Goal: Task Accomplishment & Management: Manage account settings

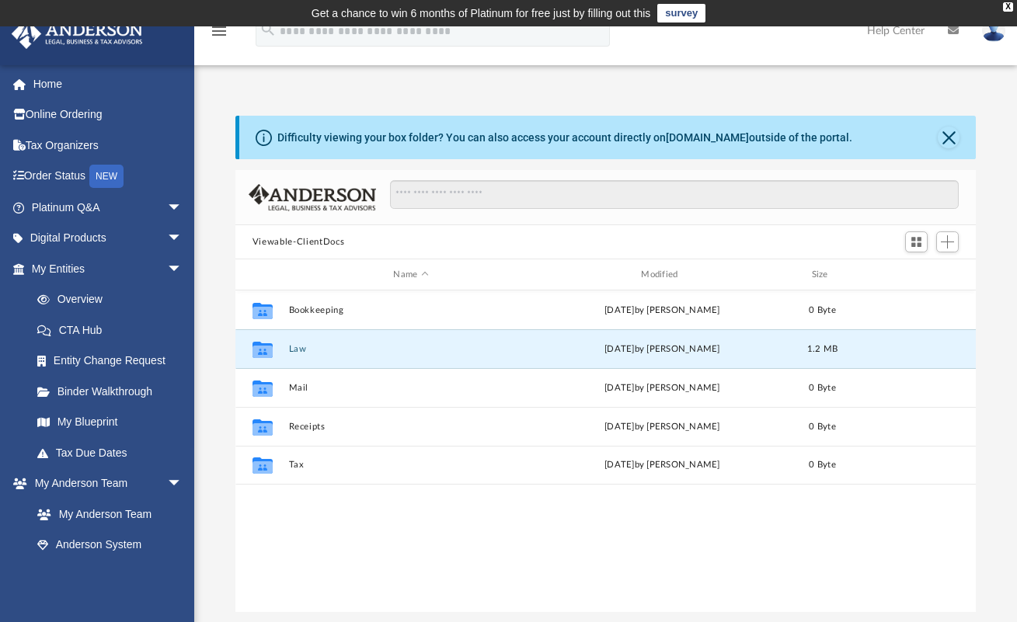
scroll to position [342, 729]
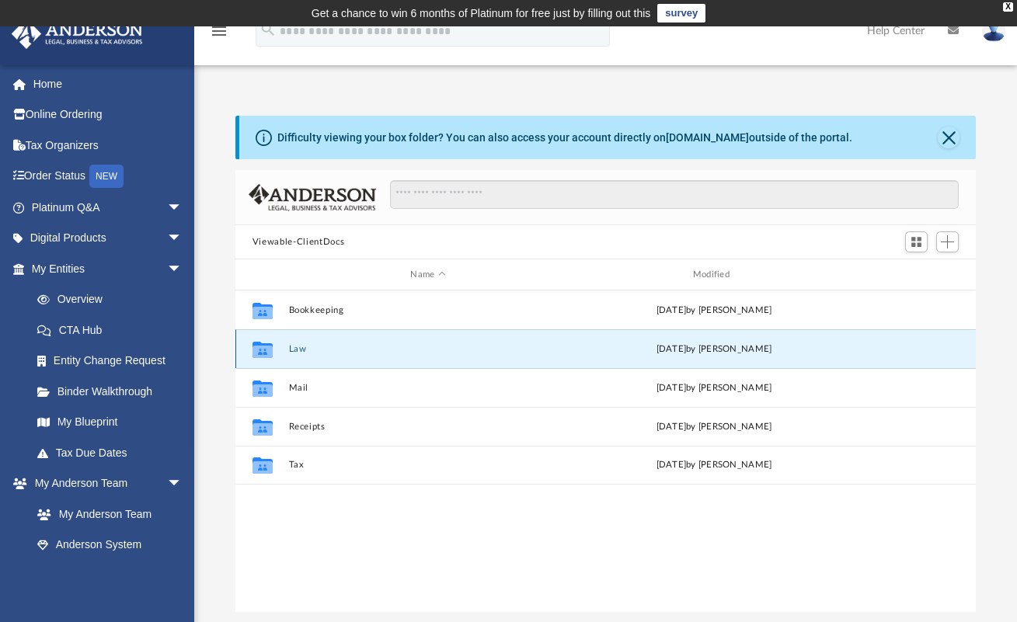
click at [342, 349] on button "Law" at bounding box center [427, 349] width 279 height 10
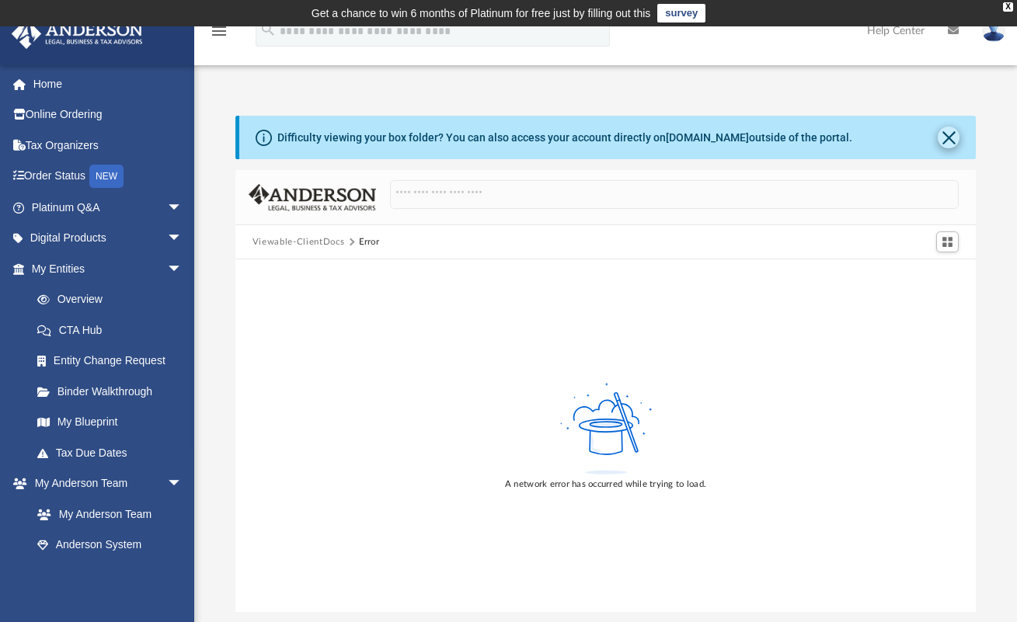
click at [946, 139] on button "Close" at bounding box center [948, 138] width 22 height 22
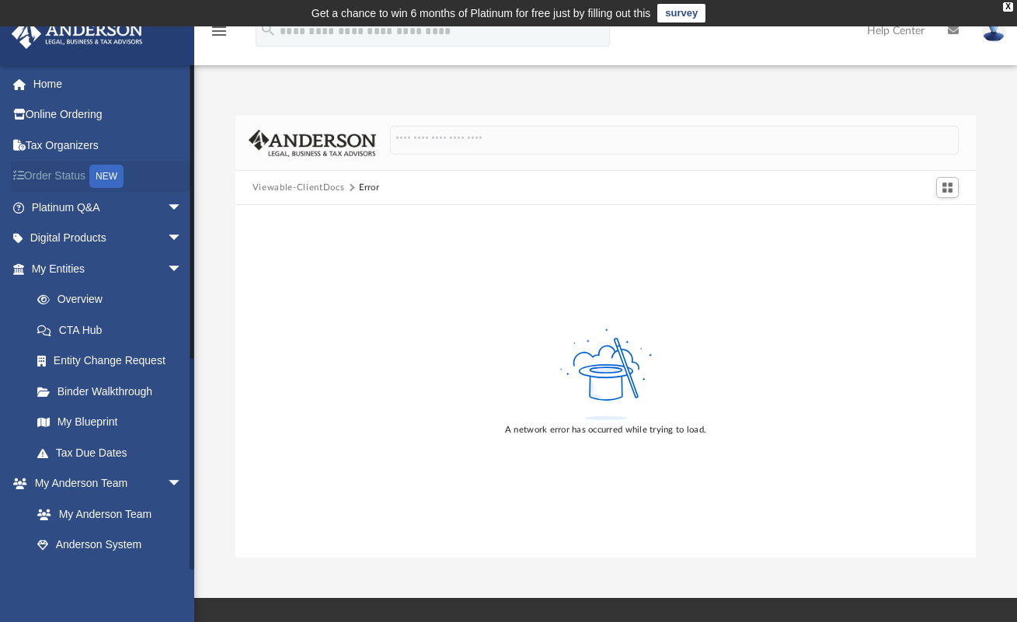
click at [75, 182] on link "Order Status NEW" at bounding box center [108, 177] width 195 height 32
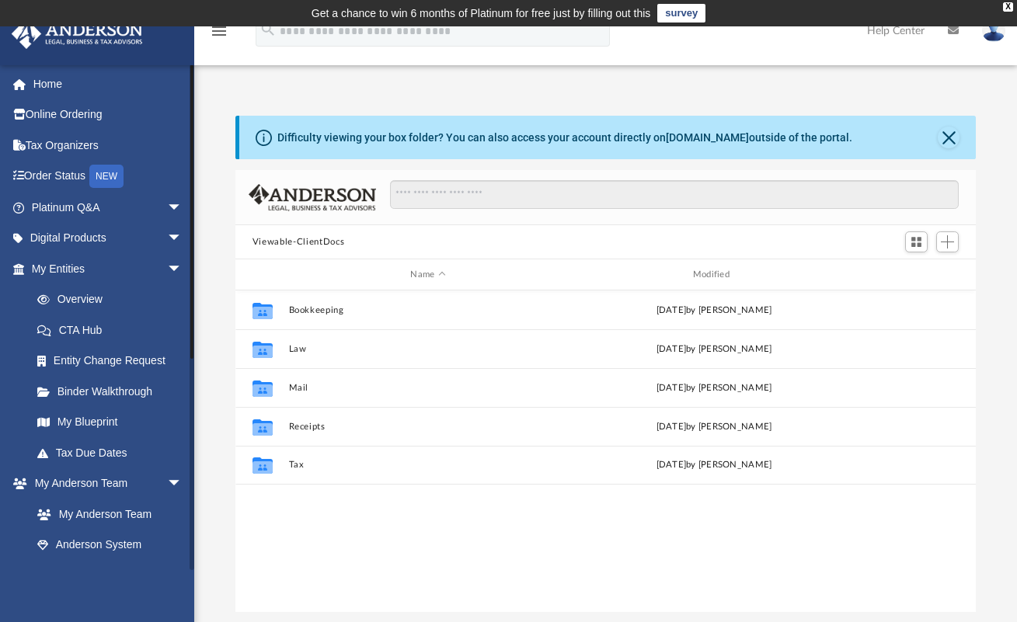
scroll to position [342, 729]
click at [108, 300] on link "Overview" at bounding box center [114, 299] width 184 height 31
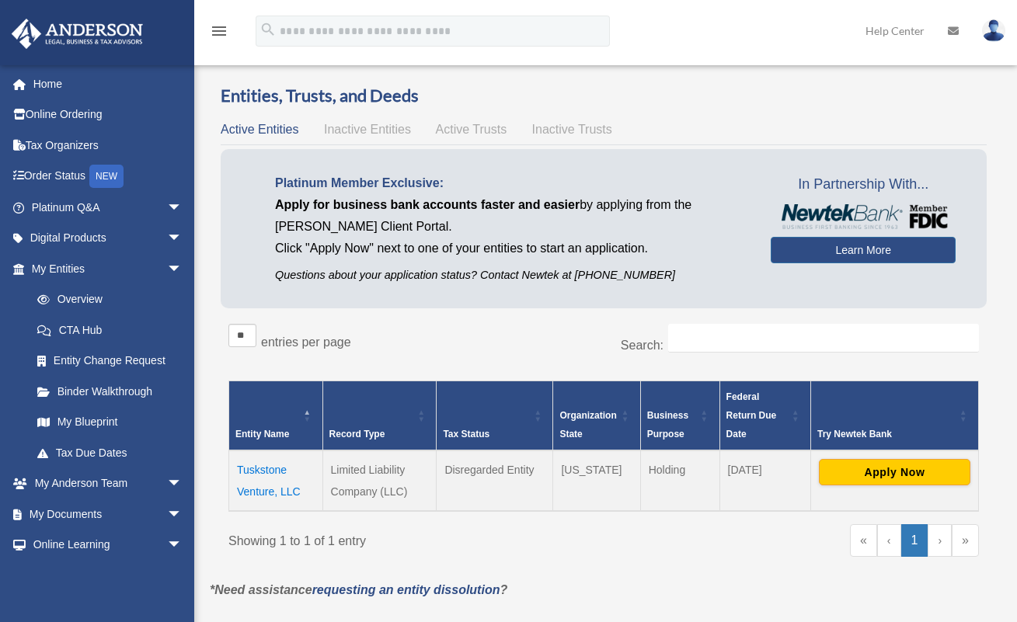
scroll to position [26, 0]
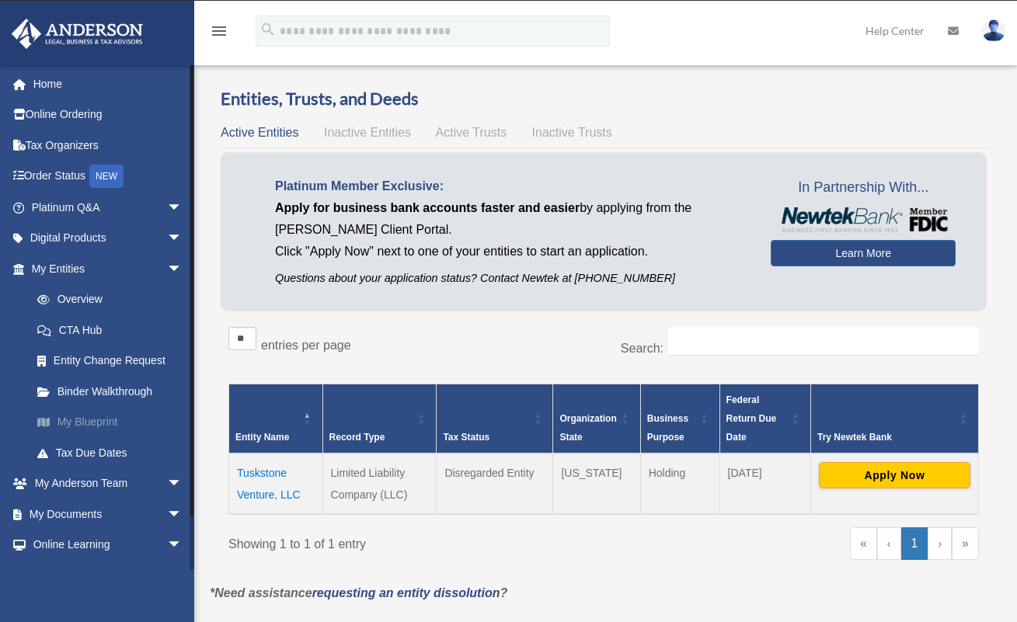
click at [103, 414] on link "My Blueprint" at bounding box center [114, 422] width 184 height 31
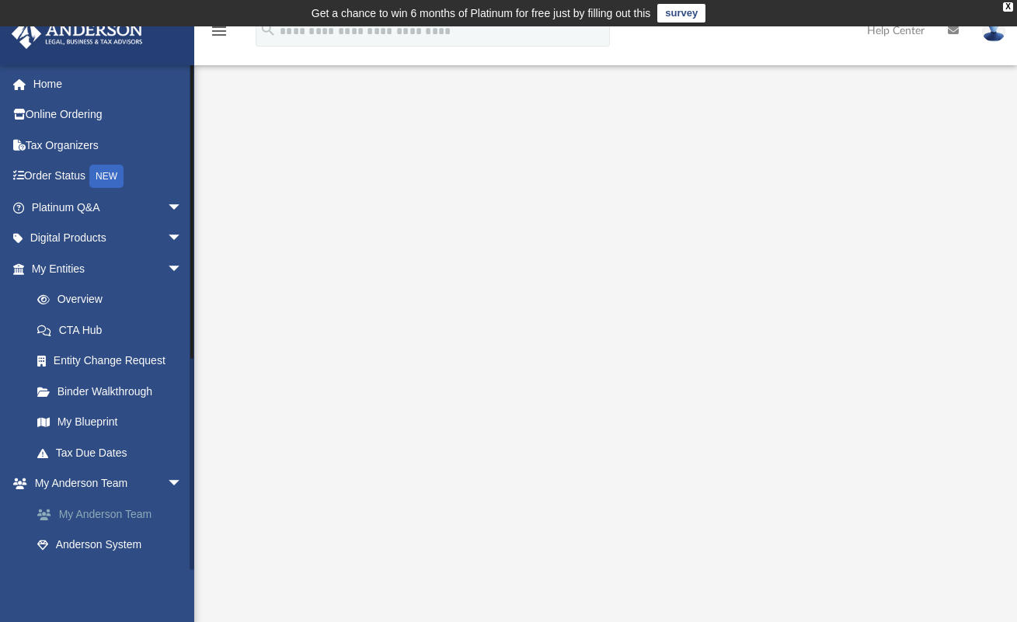
click at [137, 505] on link "My Anderson Team" at bounding box center [114, 514] width 184 height 31
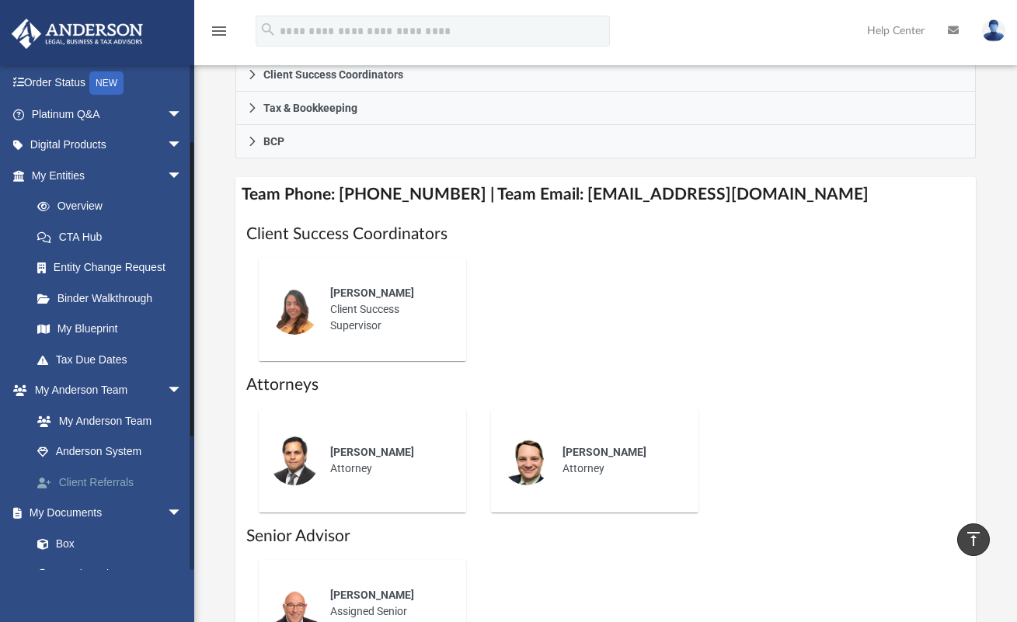
scroll to position [134, 0]
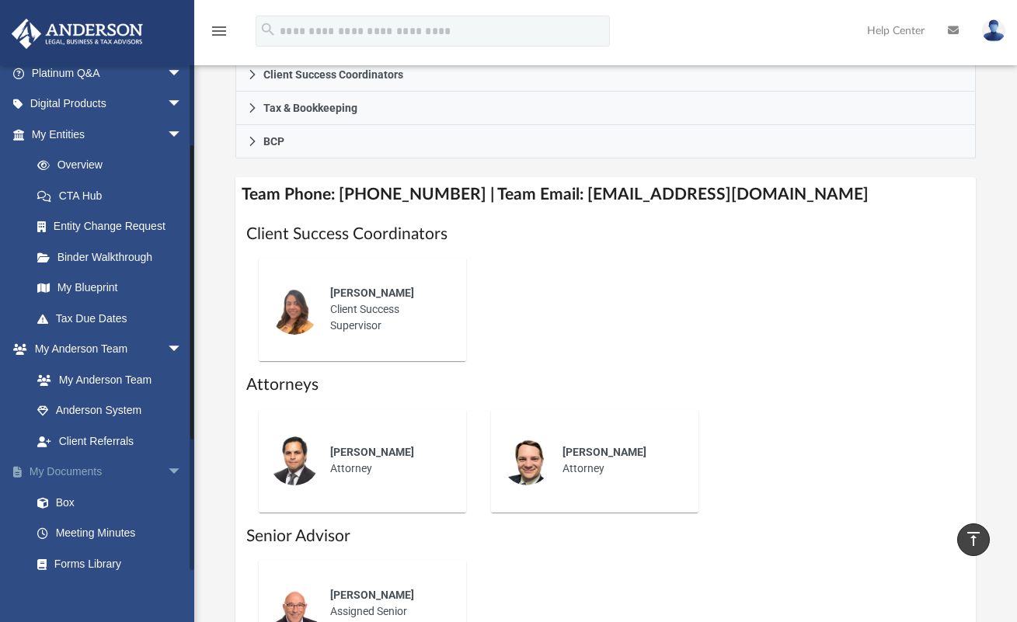
click at [85, 462] on link "My Documents arrow_drop_down" at bounding box center [108, 472] width 195 height 31
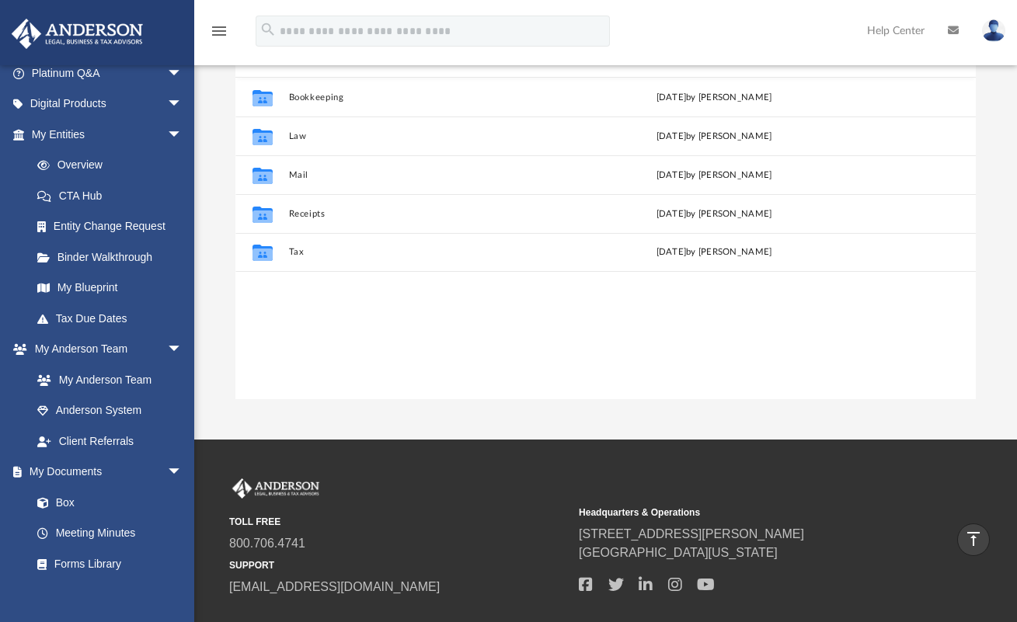
scroll to position [205, 0]
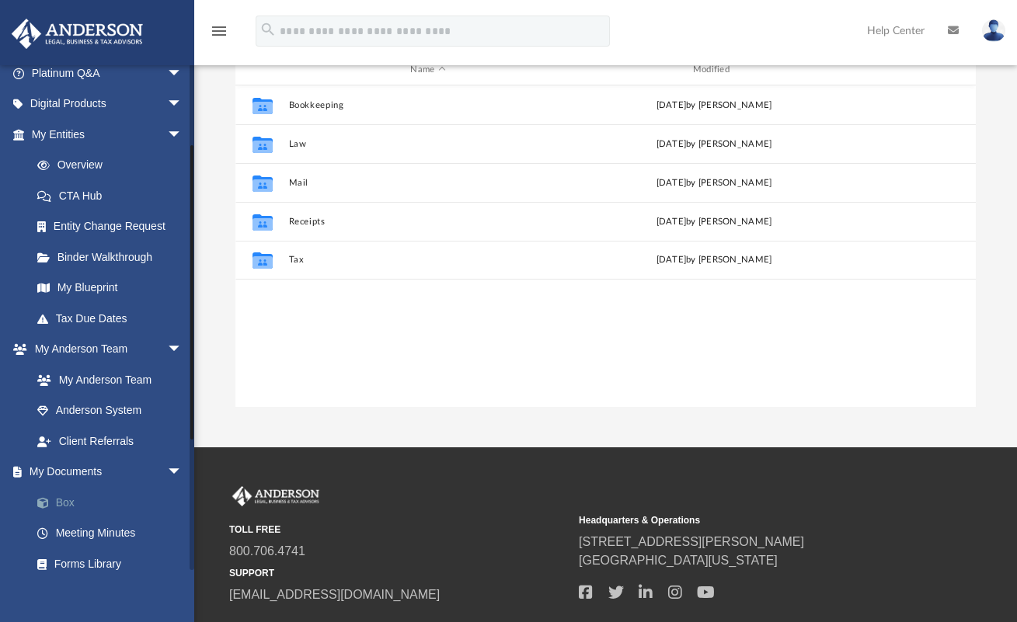
click at [75, 500] on link "Box" at bounding box center [114, 502] width 184 height 31
click at [68, 496] on link "Box" at bounding box center [114, 502] width 184 height 31
click at [65, 532] on link "Meeting Minutes" at bounding box center [114, 533] width 184 height 31
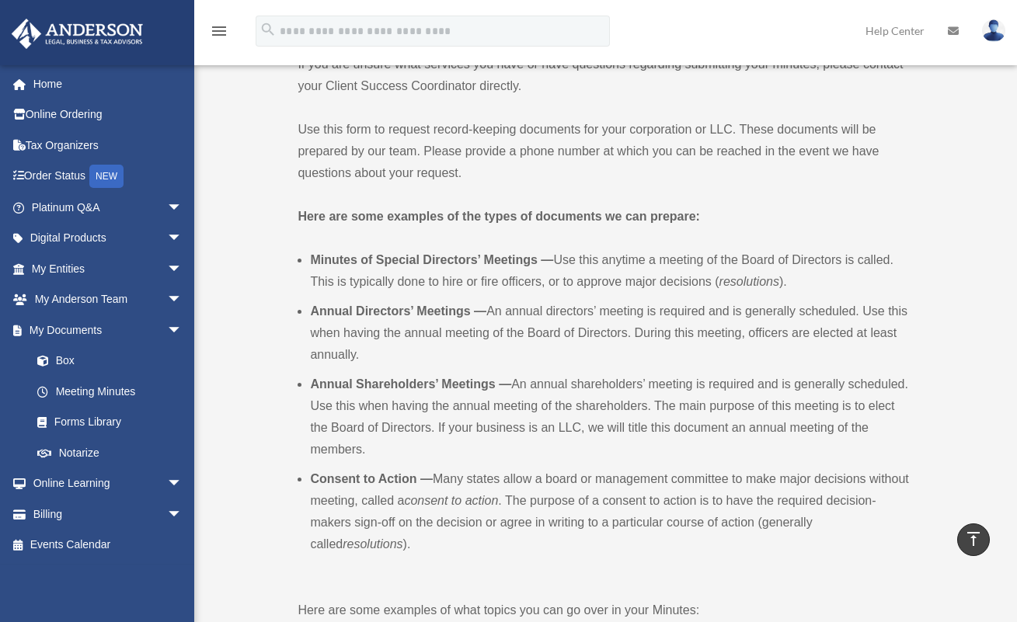
scroll to position [409, 0]
click at [66, 509] on link "Billing arrow_drop_down" at bounding box center [108, 514] width 195 height 31
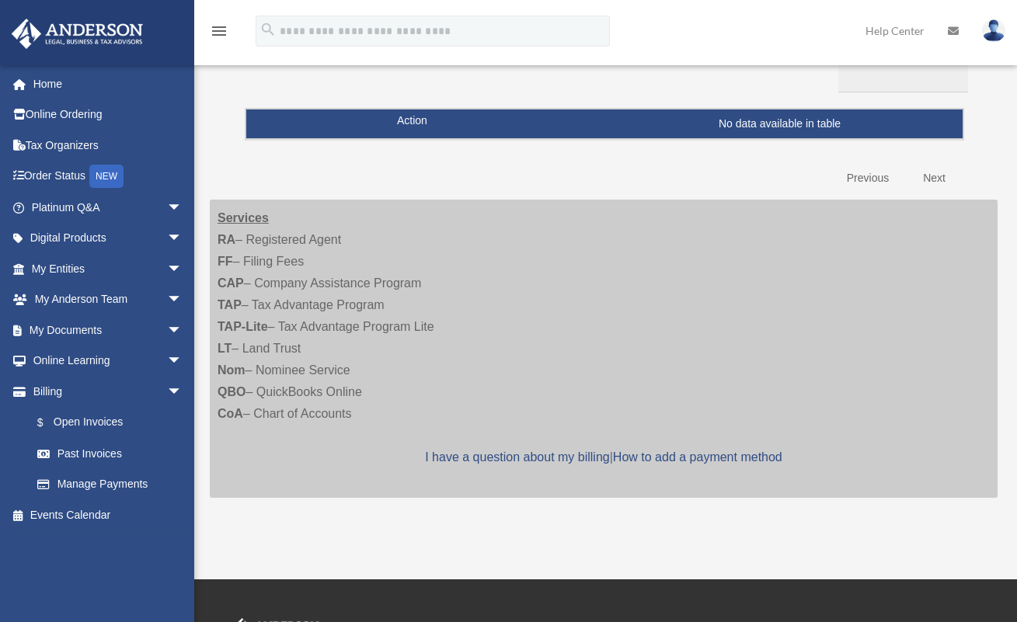
scroll to position [184, 0]
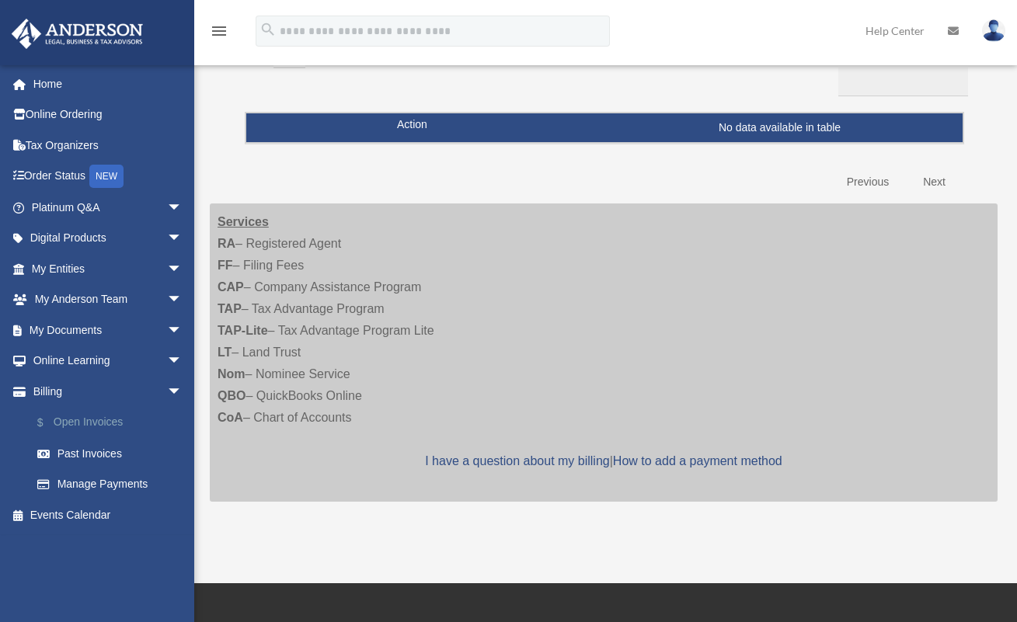
click at [108, 423] on link "$ Open Invoices" at bounding box center [114, 423] width 184 height 32
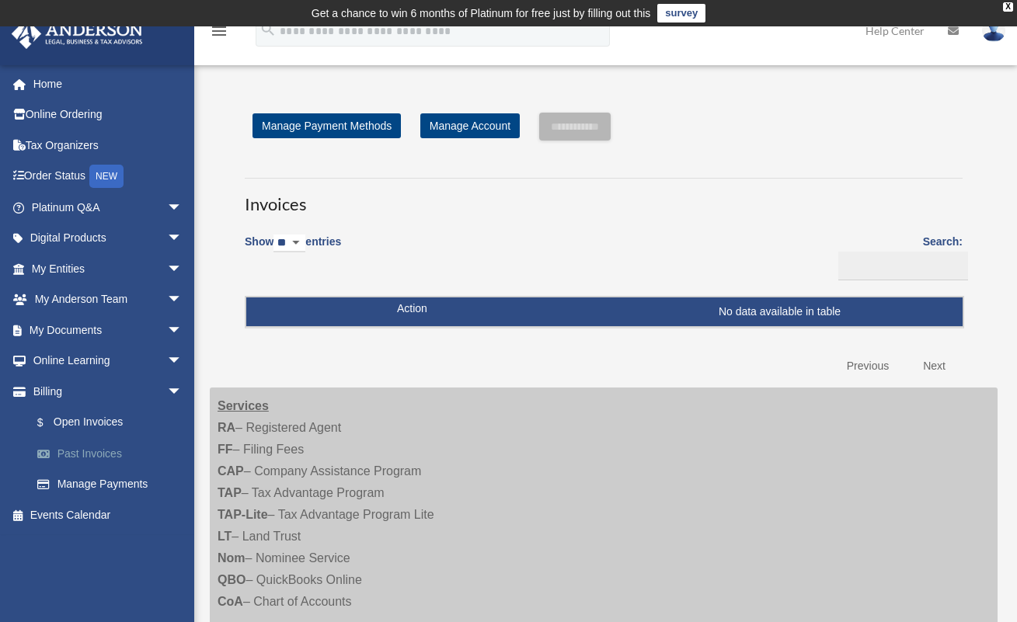
click at [79, 453] on link "Past Invoices" at bounding box center [114, 453] width 184 height 31
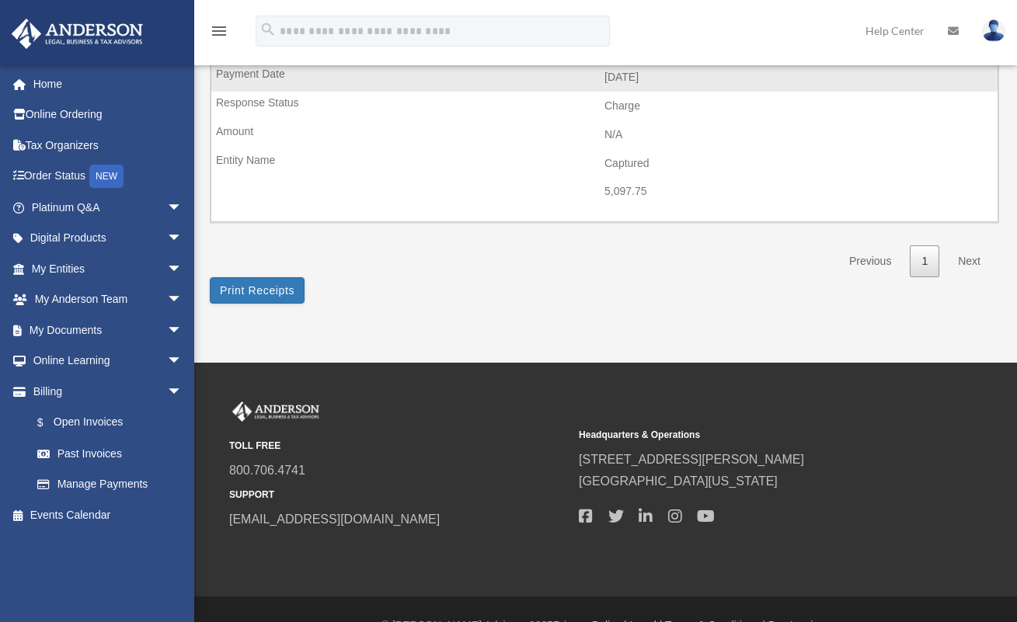
scroll to position [257, 0]
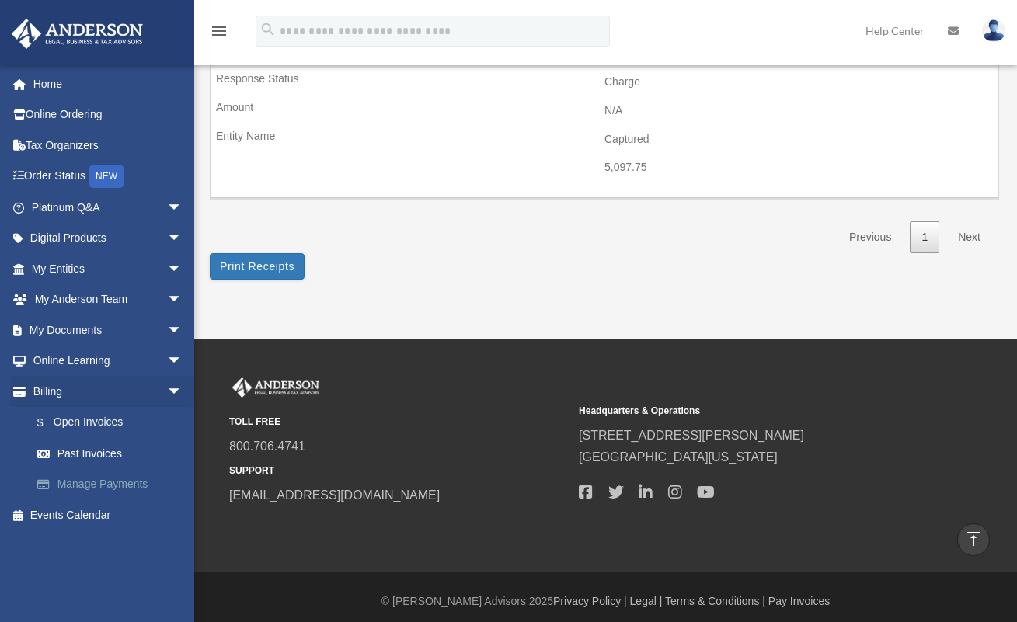
click at [140, 478] on link "Manage Payments" at bounding box center [114, 484] width 184 height 31
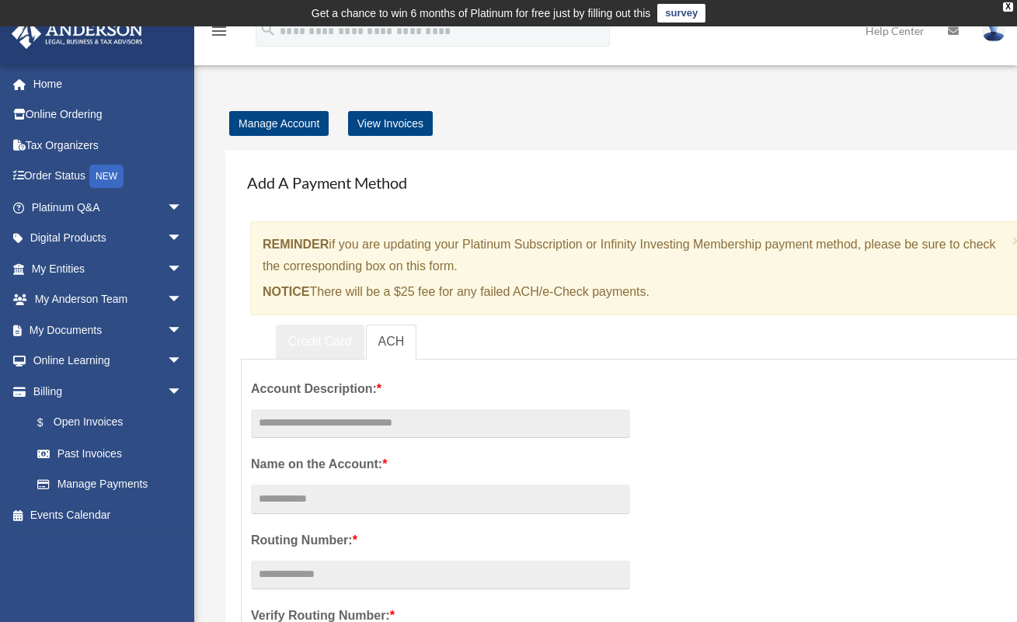
click at [346, 345] on link "Credit Card" at bounding box center [320, 342] width 89 height 35
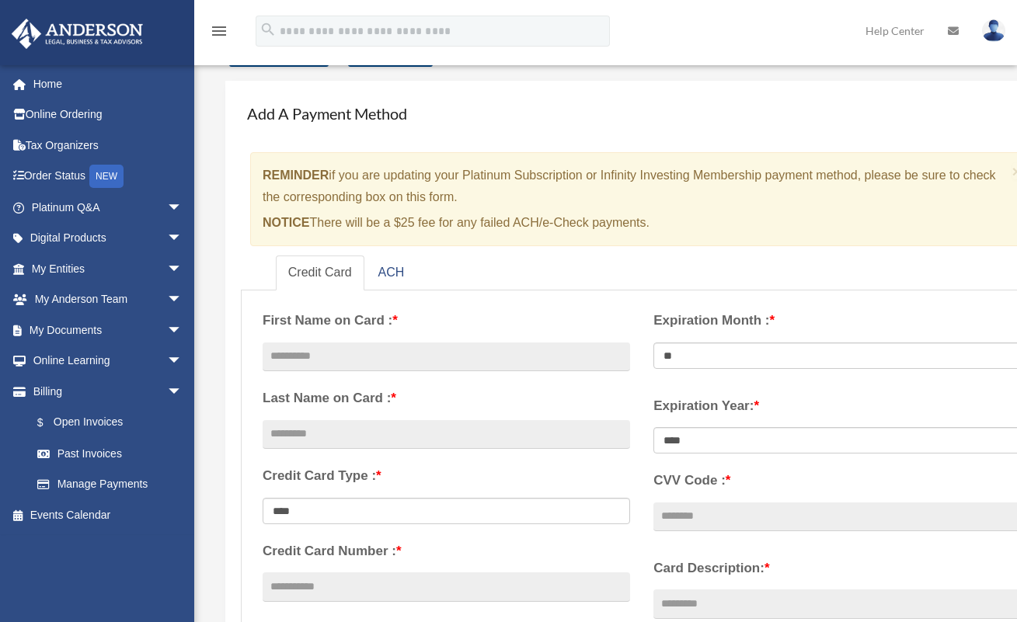
scroll to position [60, 0]
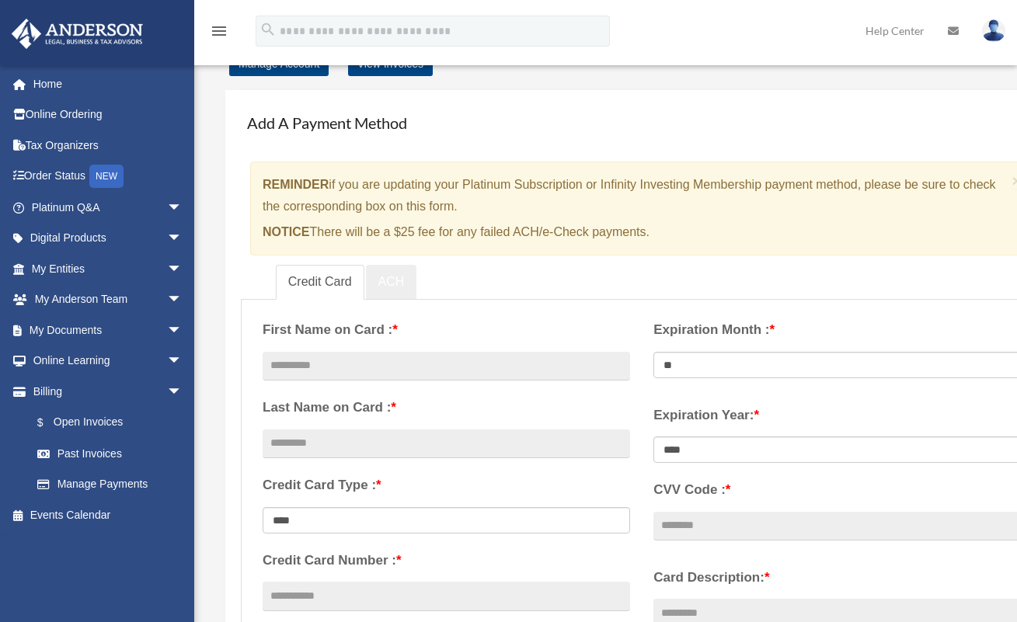
click at [391, 282] on link "ACH" at bounding box center [391, 282] width 51 height 35
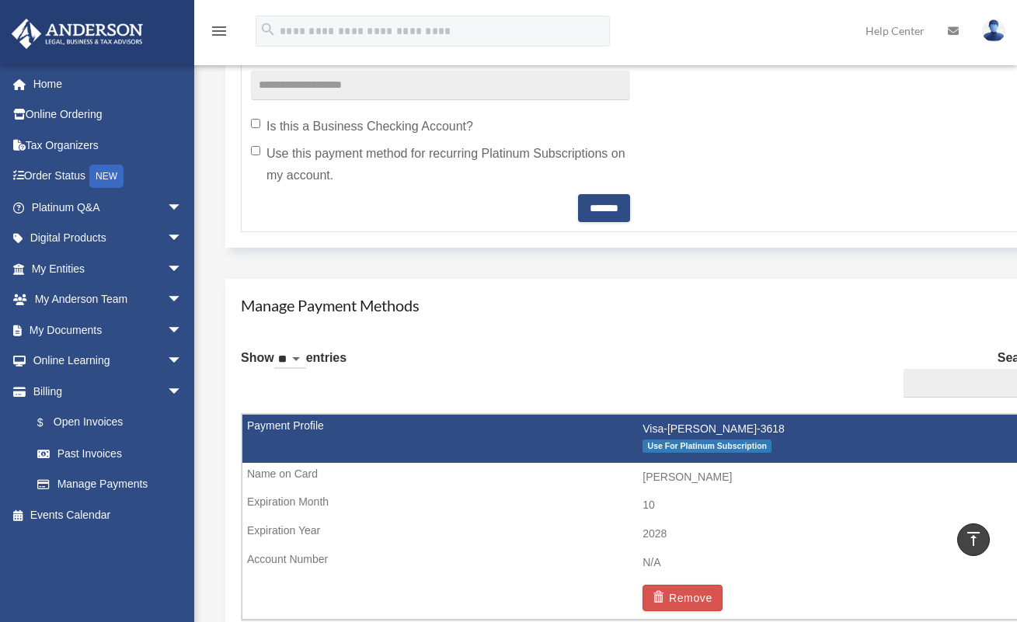
scroll to position [716, 0]
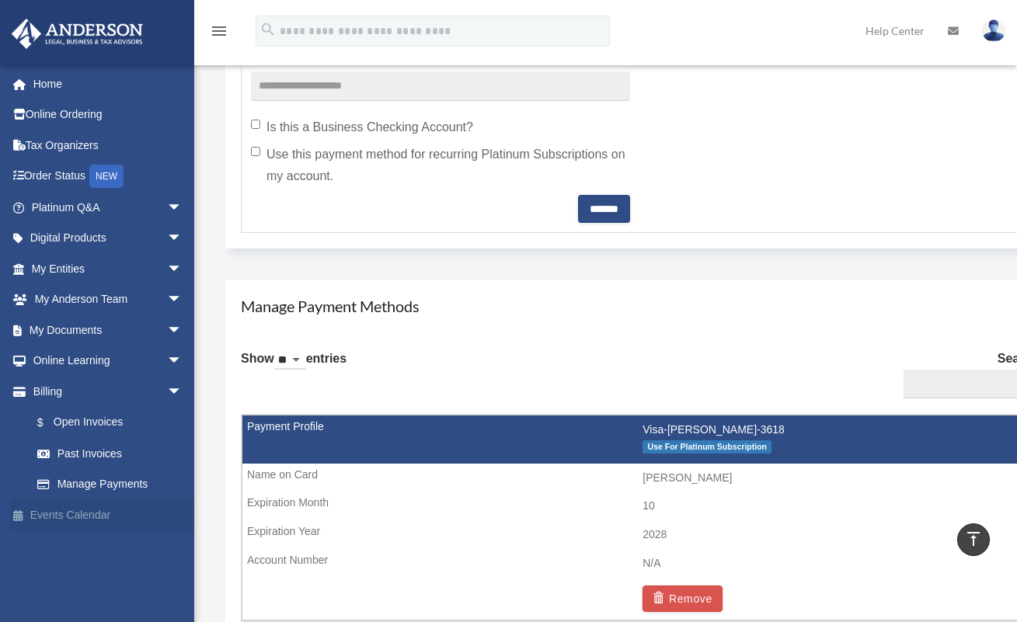
click at [103, 507] on link "Events Calendar" at bounding box center [108, 514] width 195 height 31
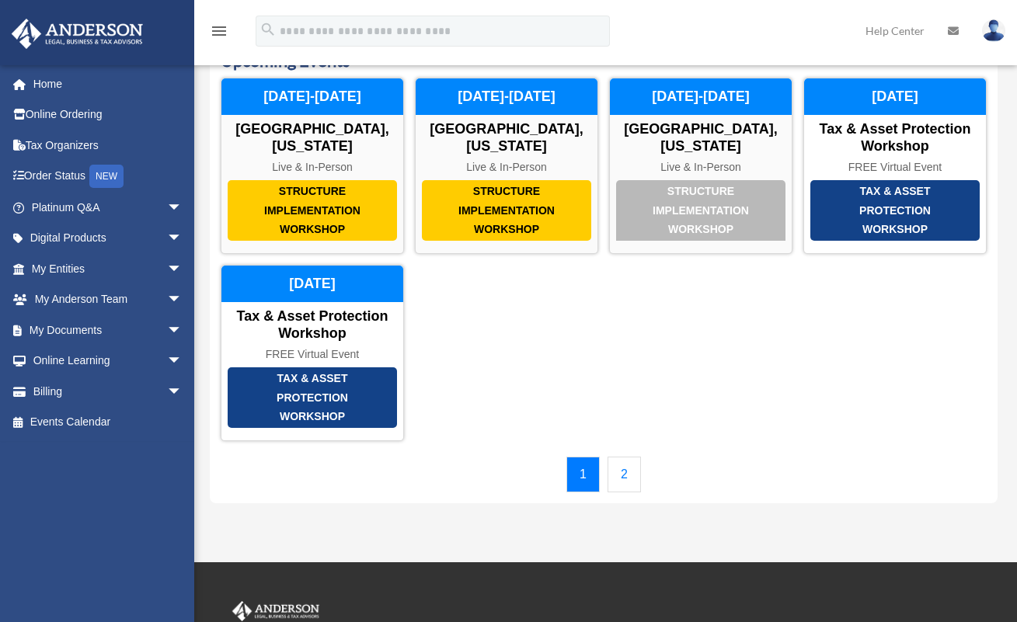
scroll to position [99, 0]
